Goal: Task Accomplishment & Management: Manage account settings

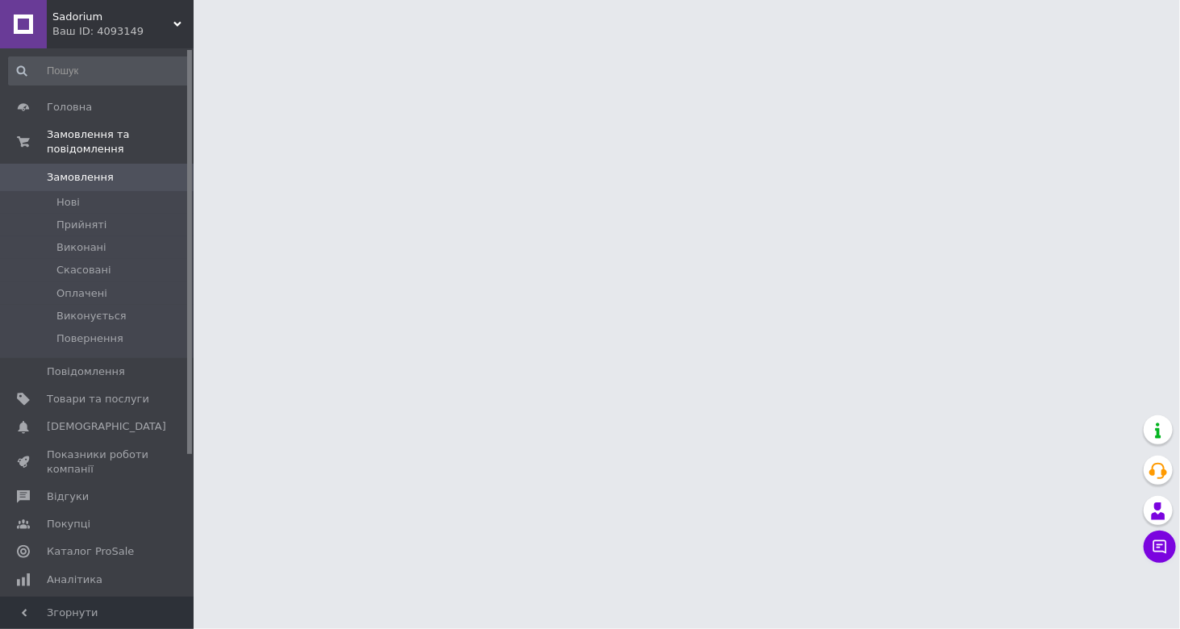
click at [96, 1] on div "Sadorium Ваш ID: 4093149" at bounding box center [120, 24] width 147 height 48
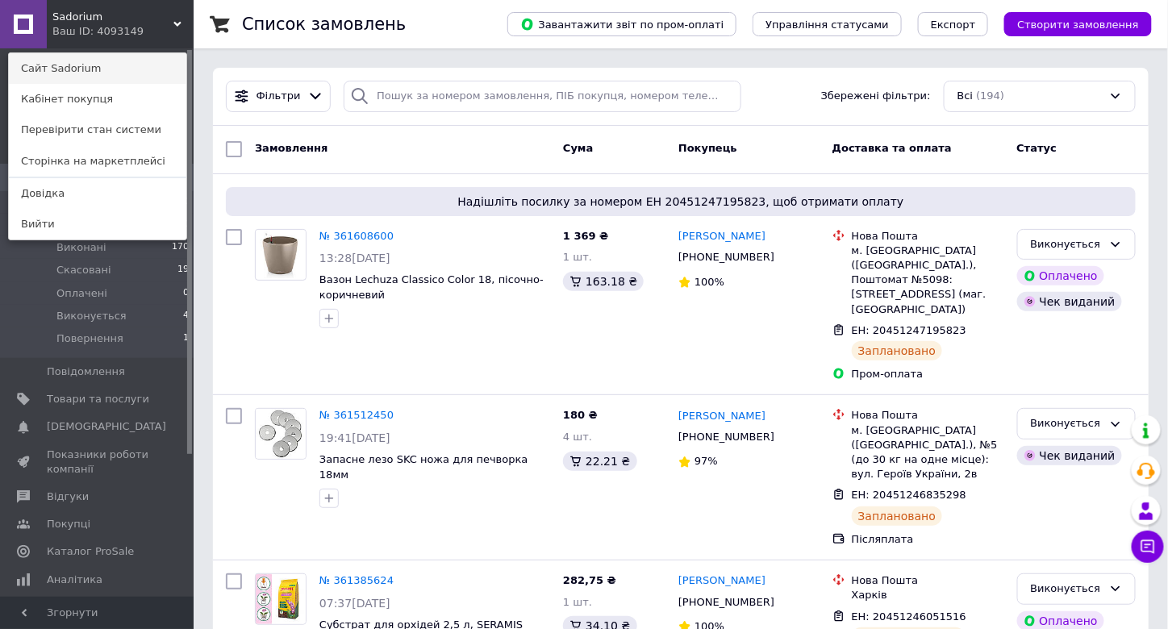
click at [85, 60] on link "Сайт Sadorium" at bounding box center [97, 68] width 177 height 31
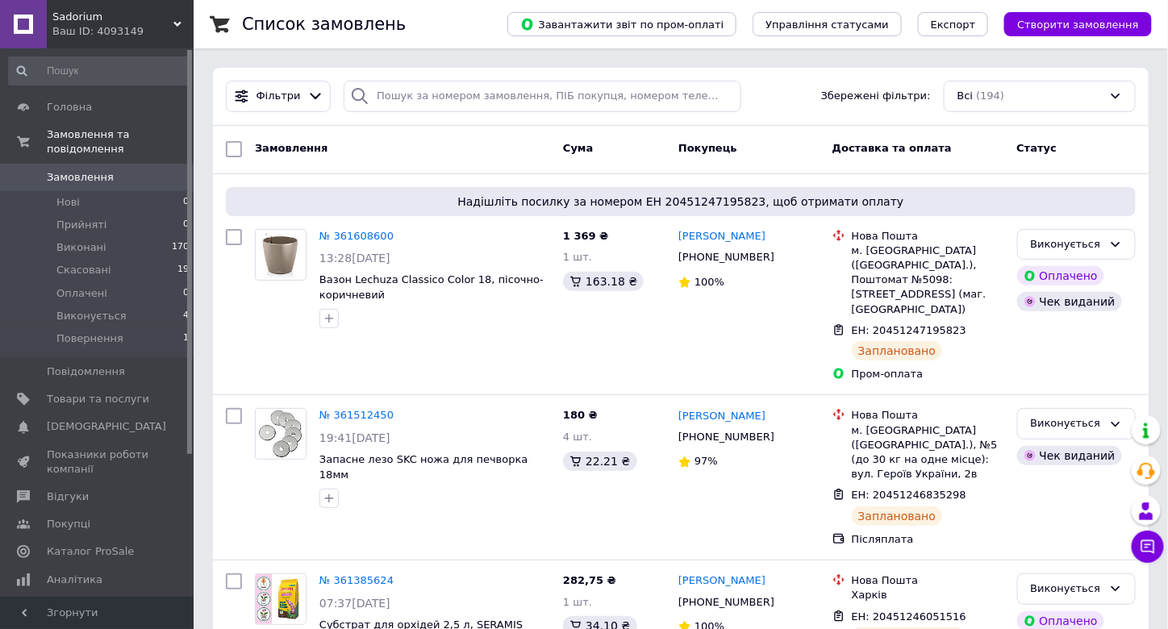
click at [83, 24] on div "Ваш ID: 4093149" at bounding box center [122, 31] width 141 height 15
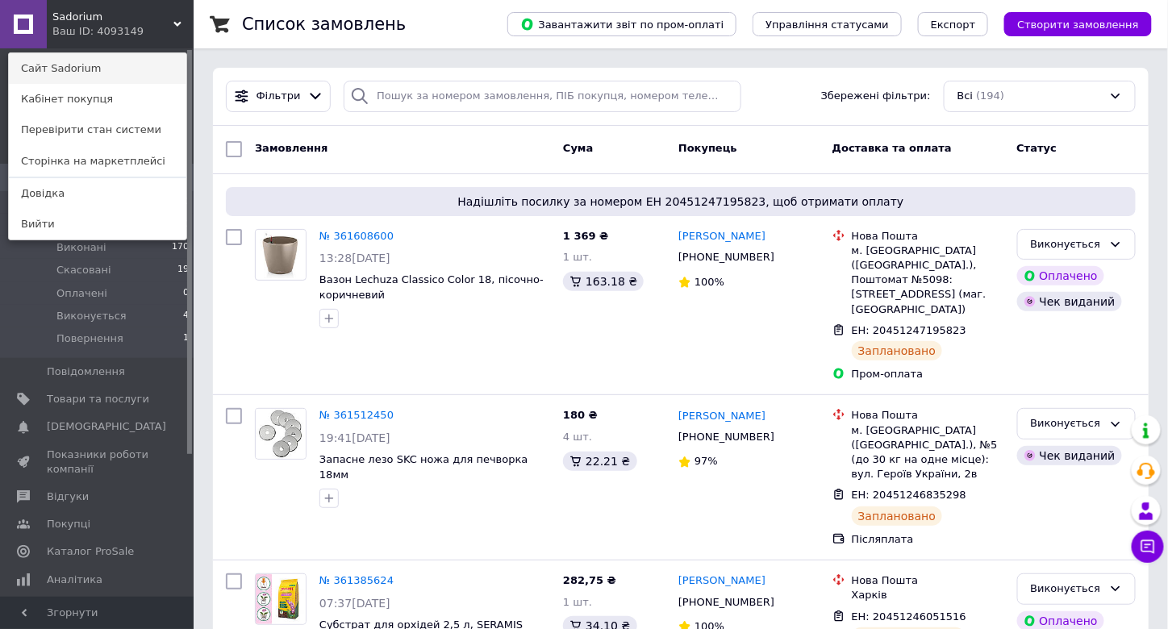
click at [75, 65] on link "Сайт Sadorium" at bounding box center [97, 68] width 177 height 31
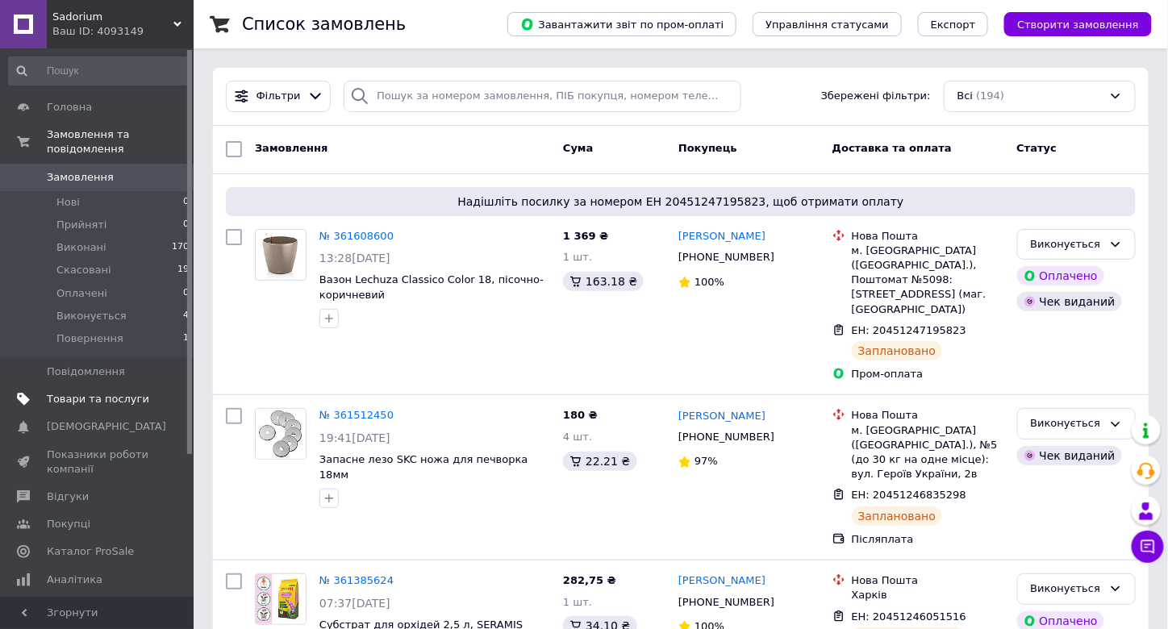
click at [119, 392] on span "Товари та послуги" at bounding box center [98, 399] width 102 height 15
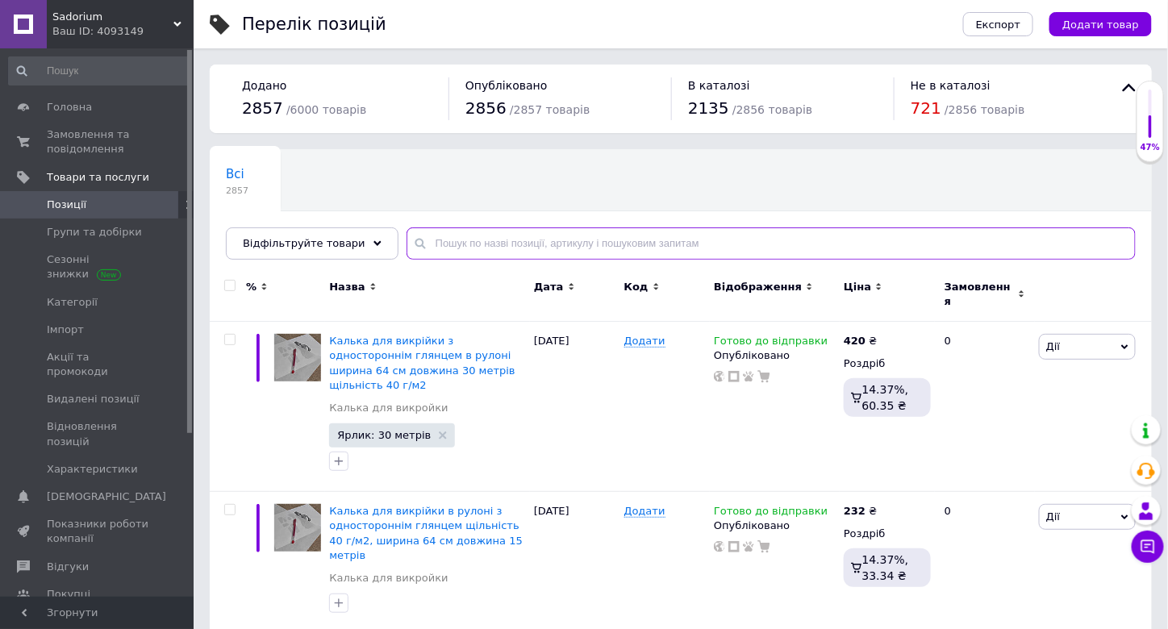
click at [425, 243] on input "text" at bounding box center [770, 243] width 729 height 32
paste input "1783"
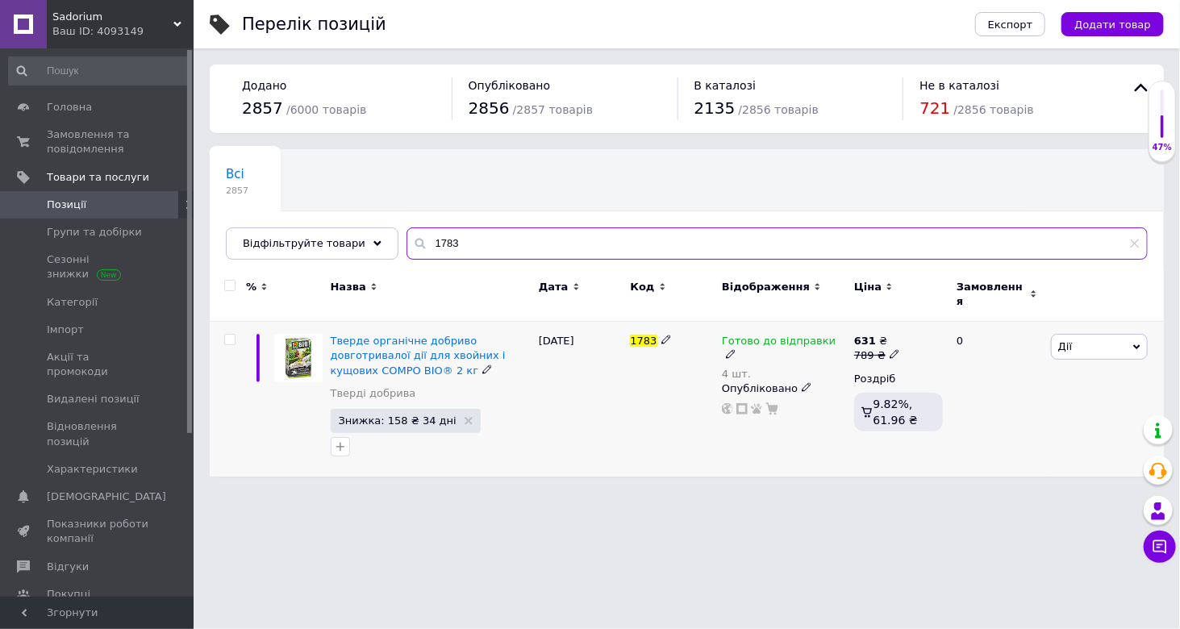
type input "1783"
click at [735, 349] on icon at bounding box center [731, 354] width 10 height 10
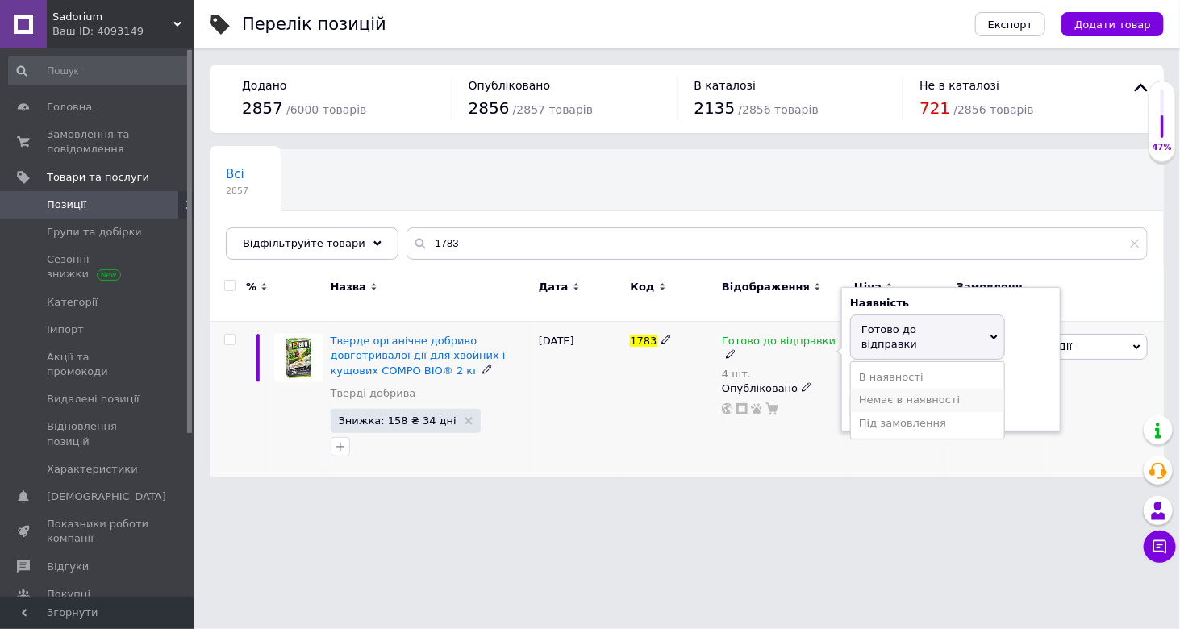
click at [897, 389] on li "Немає в наявності" at bounding box center [927, 400] width 153 height 23
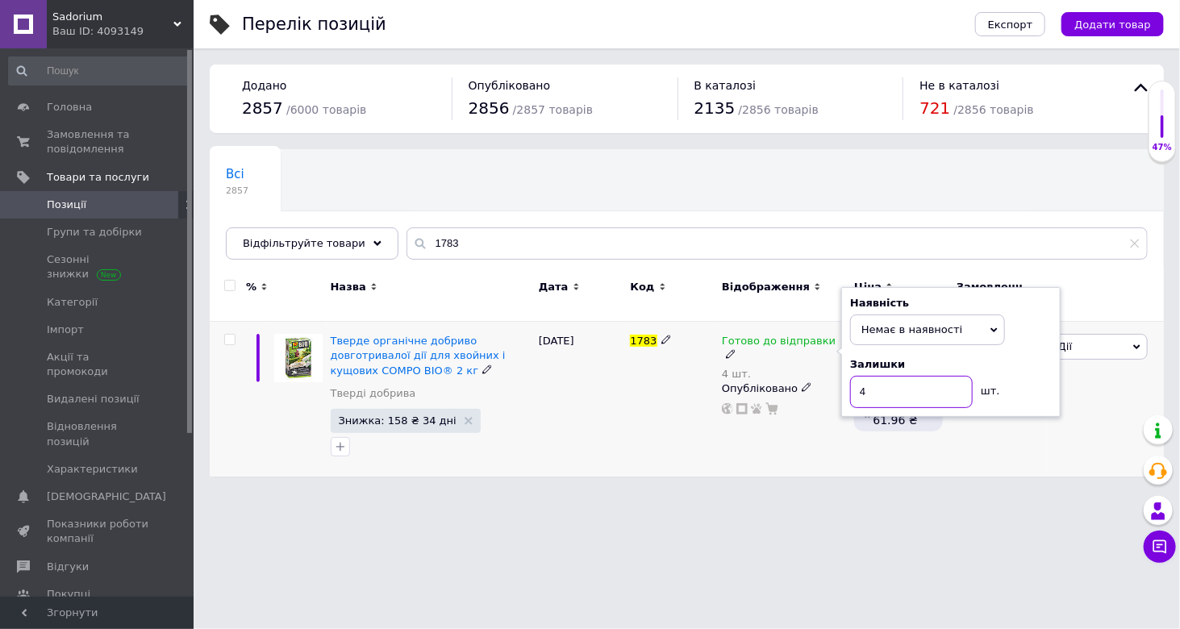
drag, startPoint x: 884, startPoint y: 378, endPoint x: 832, endPoint y: 369, distance: 52.4
click at [833, 369] on div "Готово до відправки 4 шт. Наявність Немає в наявності В наявності Під замовленн…" at bounding box center [784, 374] width 124 height 81
type input "0"
click at [692, 420] on div "1783" at bounding box center [672, 399] width 92 height 155
